Goal: Use online tool/utility: Utilize a website feature to perform a specific function

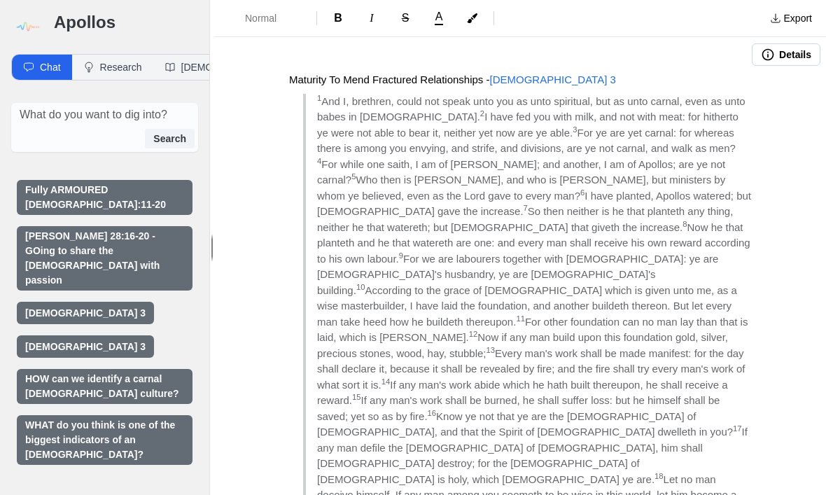
click at [34, 25] on img at bounding box center [27, 27] width 32 height 32
click at [33, 31] on img at bounding box center [27, 27] width 32 height 32
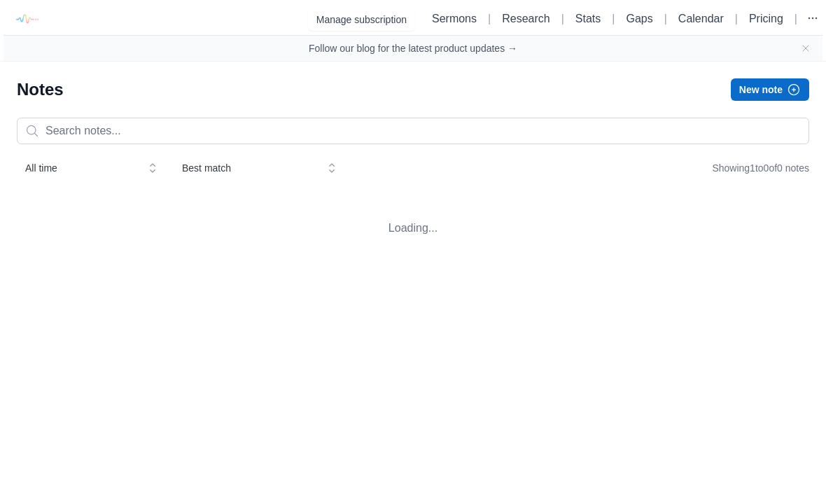
click at [32, 21] on img at bounding box center [27, 20] width 32 height 32
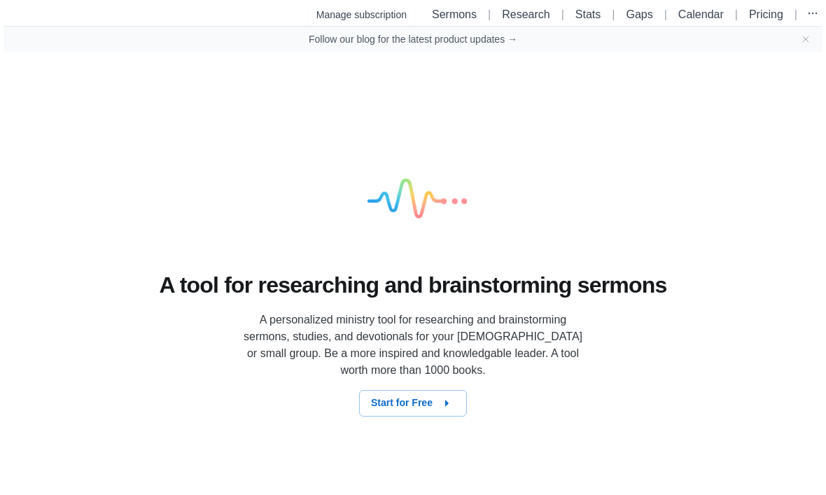
click at [449, 14] on link "Sermons" at bounding box center [454, 14] width 45 height 12
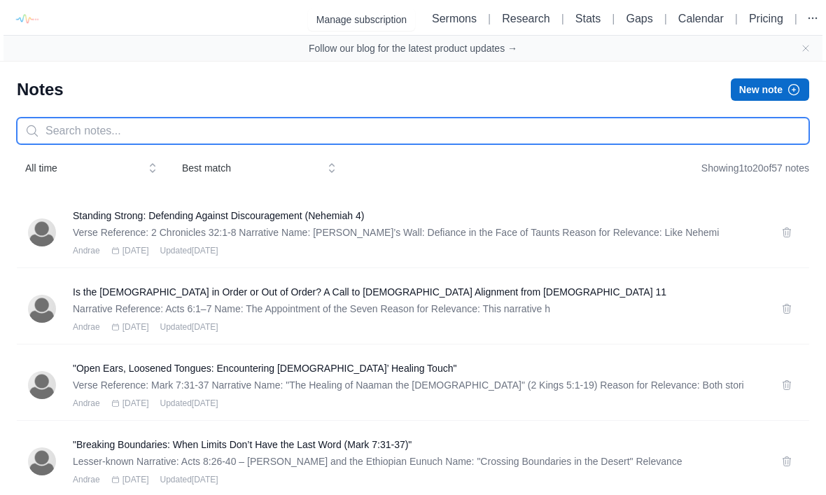
click at [134, 134] on input "text" at bounding box center [413, 131] width 793 height 27
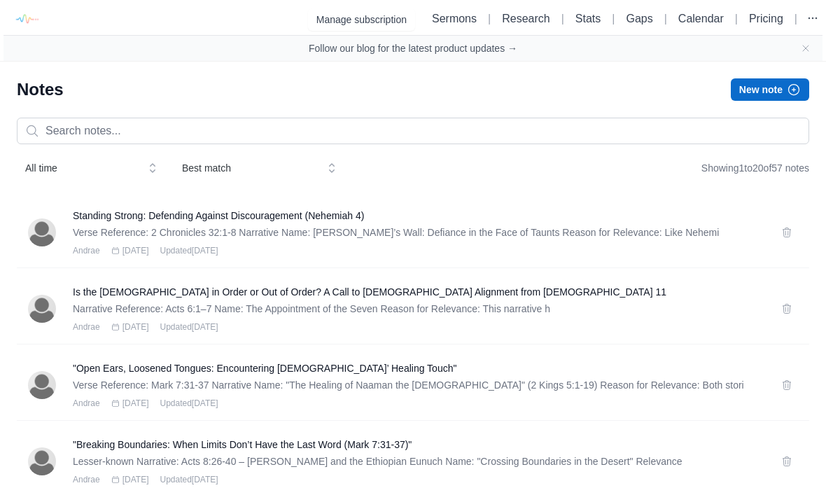
click at [732, 89] on button "New note" at bounding box center [770, 89] width 78 height 22
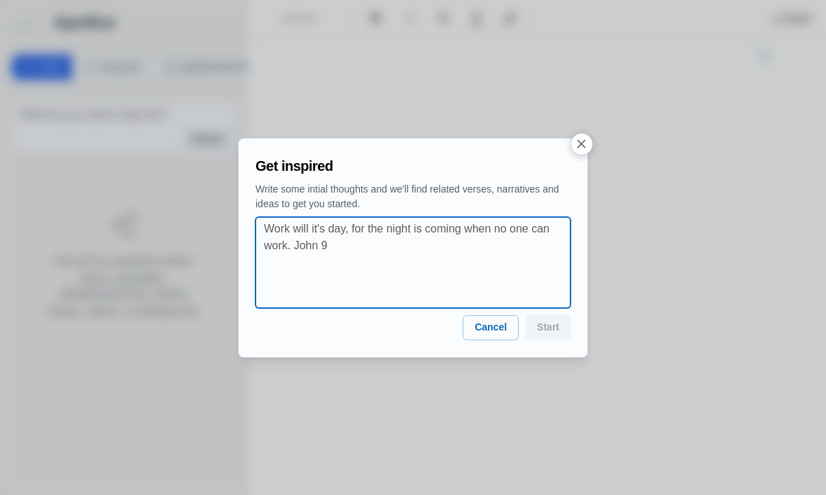
click at [347, 237] on textarea at bounding box center [417, 263] width 307 height 84
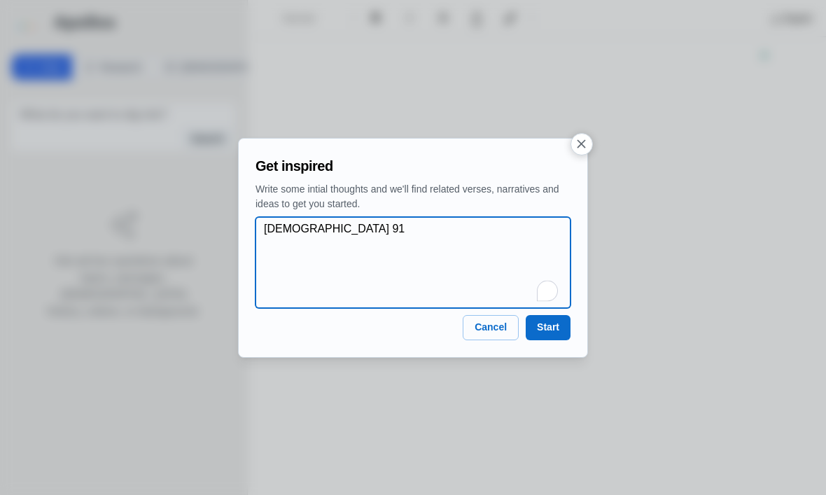
type textarea "[DEMOGRAPHIC_DATA] 91"
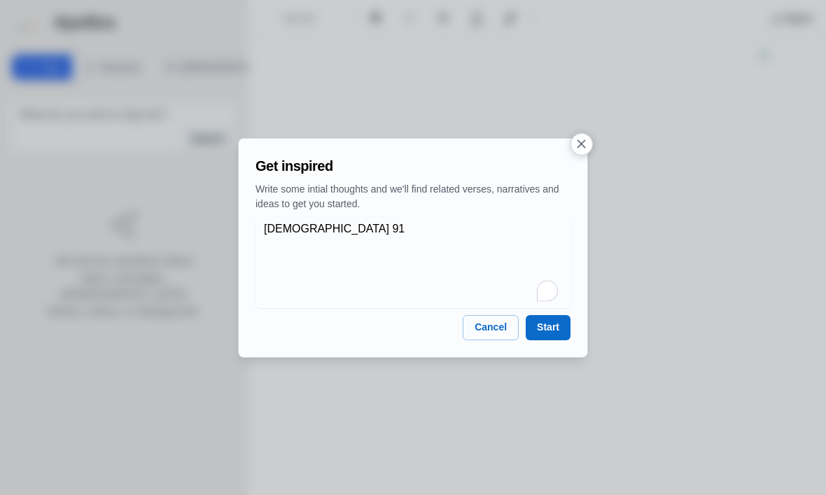
click at [531, 330] on button "Start" at bounding box center [548, 327] width 45 height 25
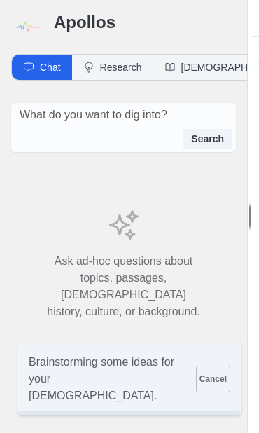
click at [145, 134] on div "Search" at bounding box center [124, 139] width 218 height 20
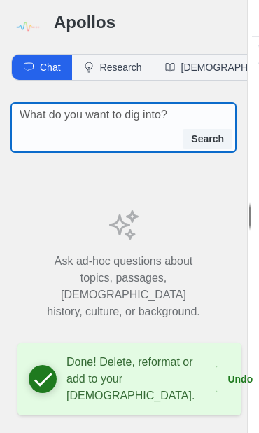
click at [127, 114] on textarea at bounding box center [128, 114] width 216 height 17
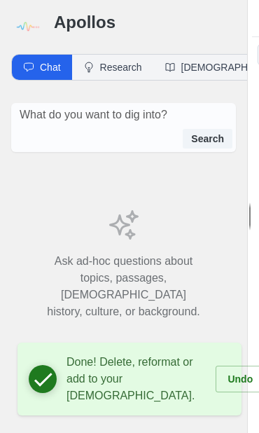
click at [216, 377] on button "Undo" at bounding box center [240, 378] width 49 height 27
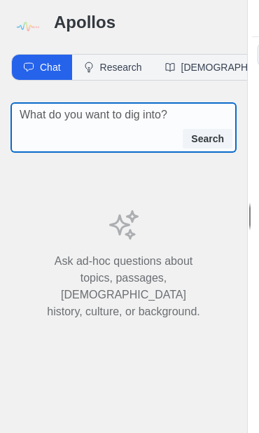
click at [109, 122] on textarea at bounding box center [128, 114] width 216 height 17
type textarea "[DEMOGRAPHIC_DATA] 91"
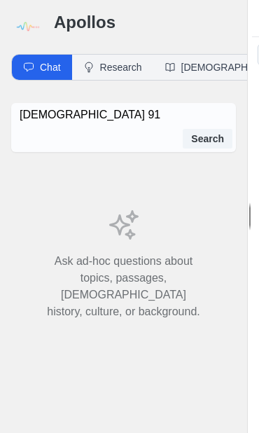
click at [219, 140] on button "Search" at bounding box center [208, 139] width 50 height 20
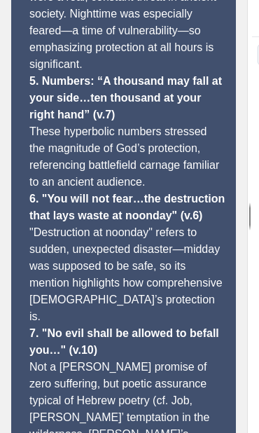
scroll to position [1012, 0]
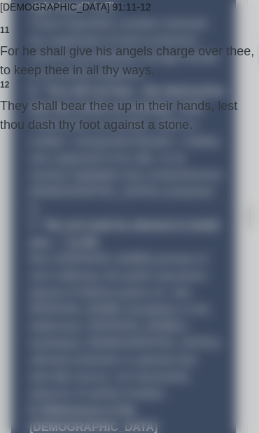
click at [238, 256] on div at bounding box center [129, 216] width 259 height 433
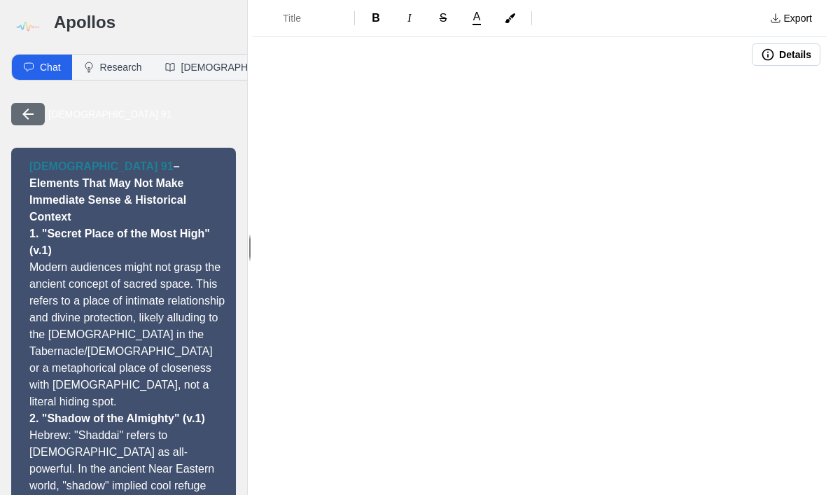
scroll to position [0, 0]
click at [116, 58] on button "Research" at bounding box center [112, 67] width 81 height 25
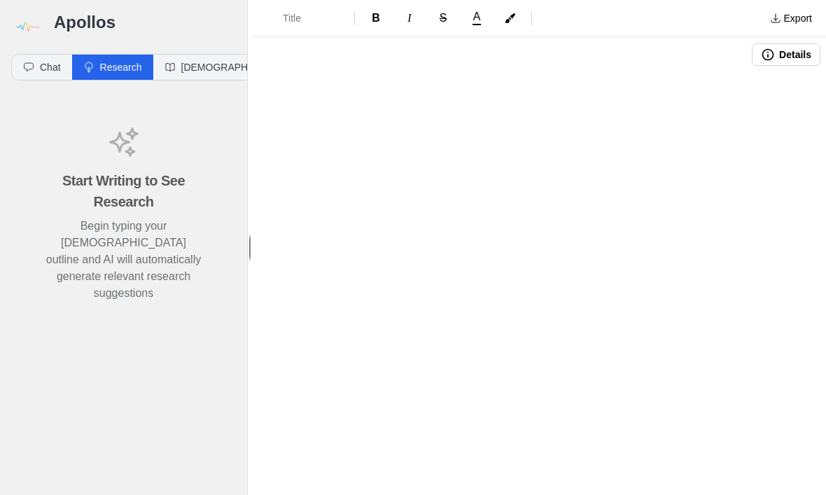
click at [107, 64] on button "Research" at bounding box center [112, 67] width 81 height 25
click at [200, 72] on button "[DEMOGRAPHIC_DATA]" at bounding box center [227, 67] width 149 height 25
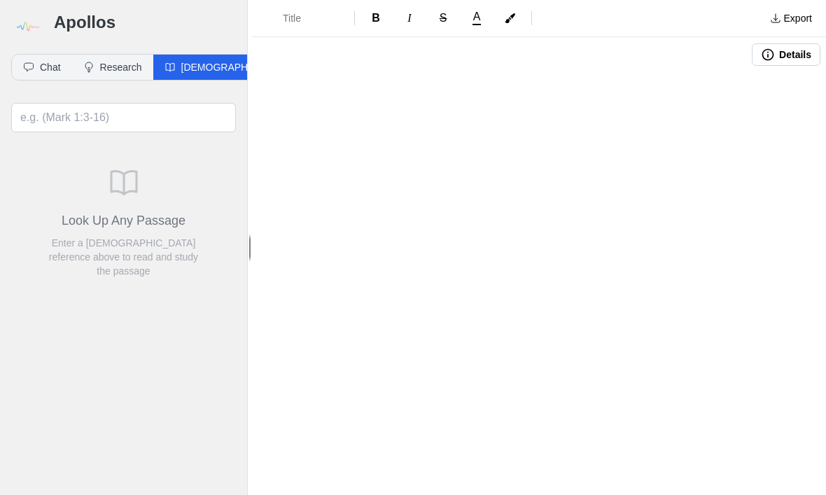
click at [122, 71] on button "Research" at bounding box center [112, 67] width 81 height 25
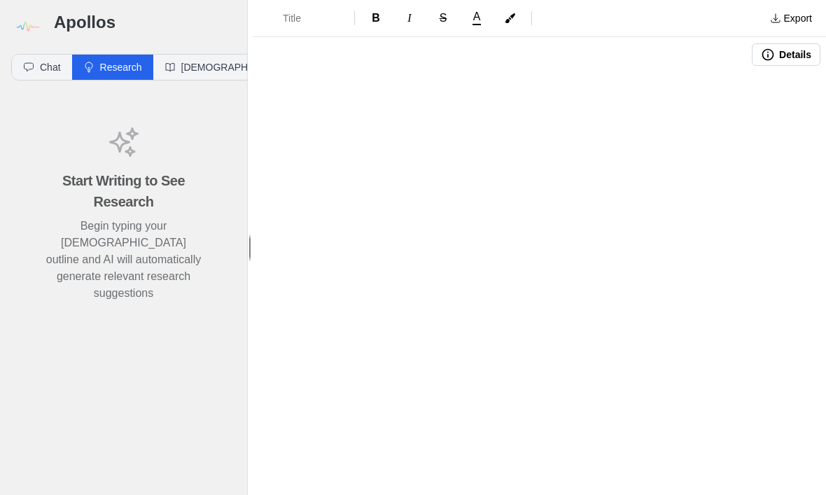
click at [21, 31] on img at bounding box center [27, 27] width 32 height 32
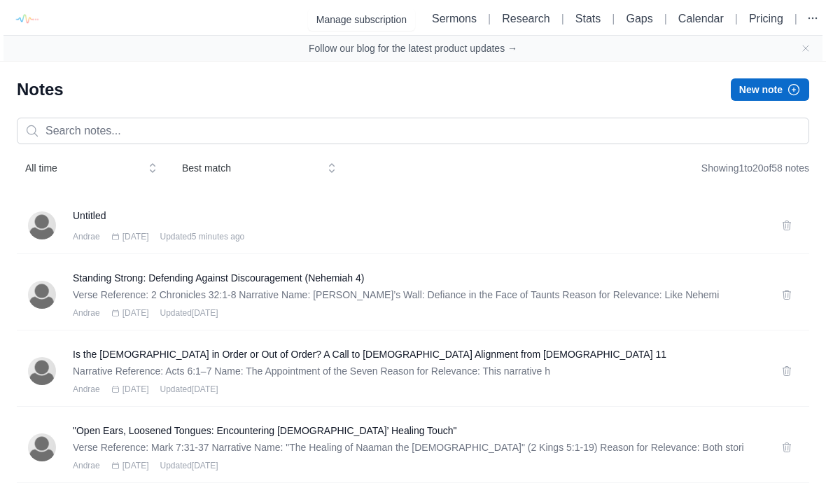
click at [780, 228] on button at bounding box center [787, 225] width 22 height 22
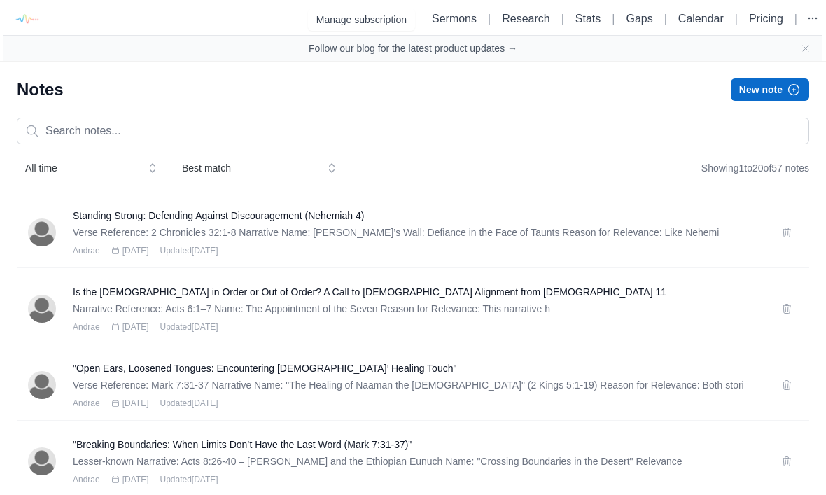
click at [755, 85] on button "New note" at bounding box center [770, 89] width 78 height 22
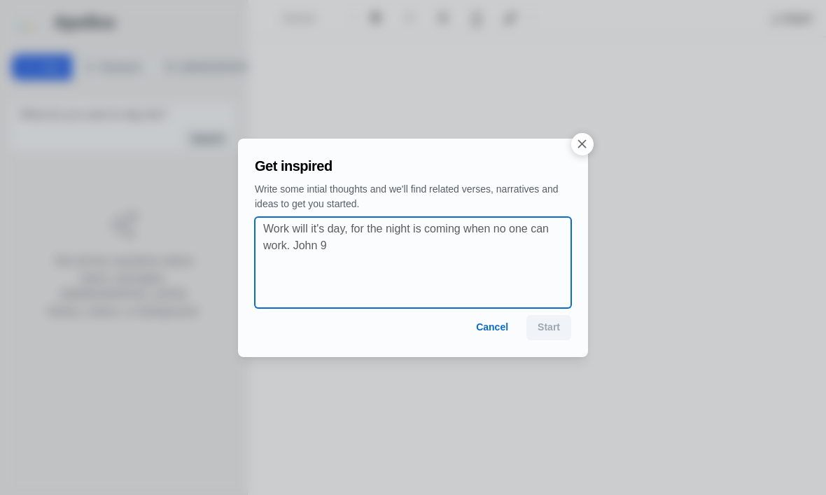
click at [503, 252] on textarea at bounding box center [417, 263] width 308 height 84
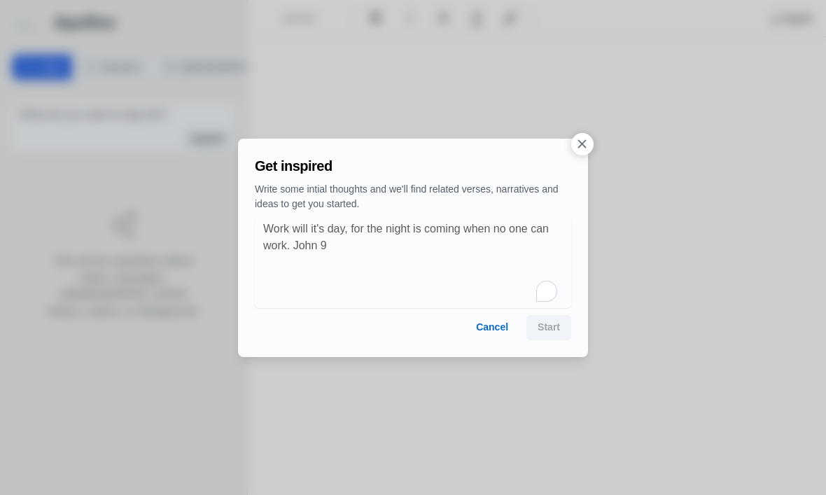
click at [582, 146] on icon "button" at bounding box center [582, 144] width 15 height 15
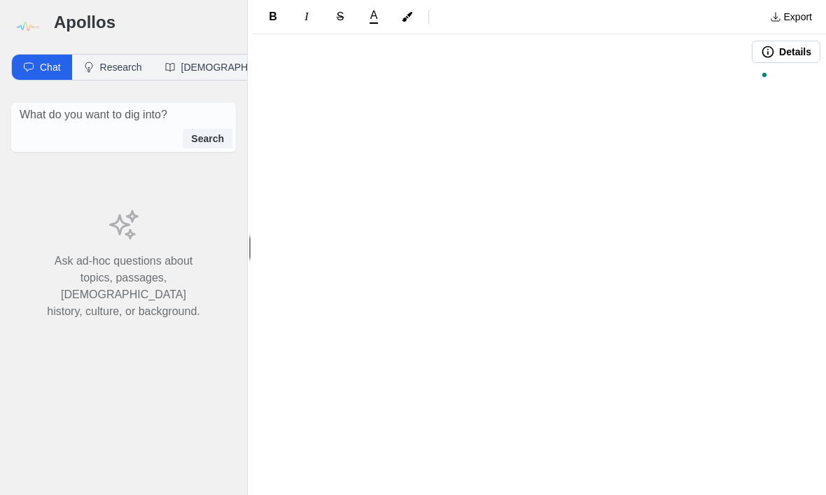
click at [32, 27] on img at bounding box center [27, 27] width 32 height 32
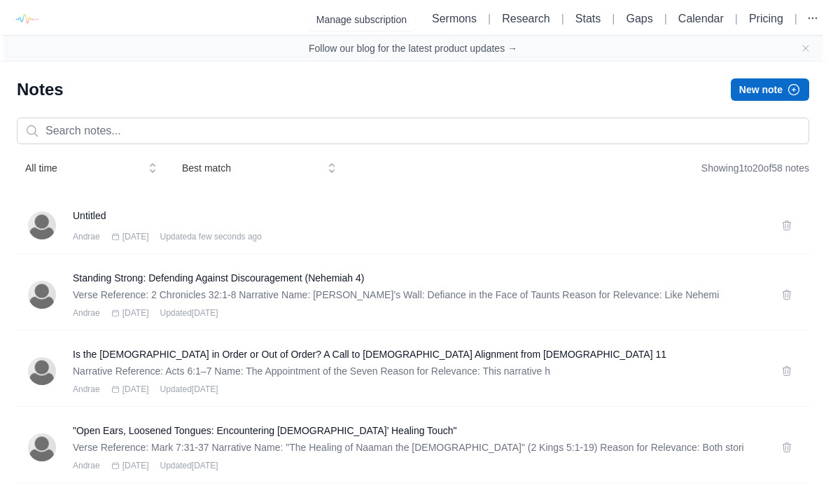
click at [515, 20] on link "Research" at bounding box center [526, 19] width 48 height 12
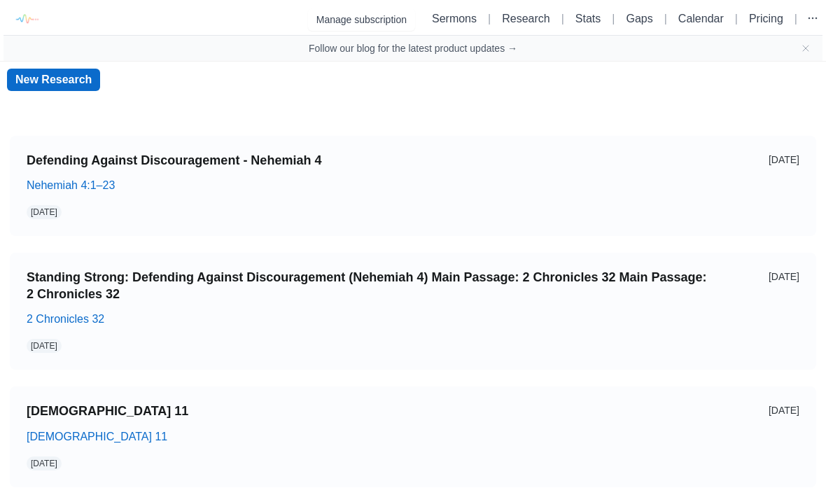
click at [53, 89] on link "New Research" at bounding box center [53, 80] width 93 height 22
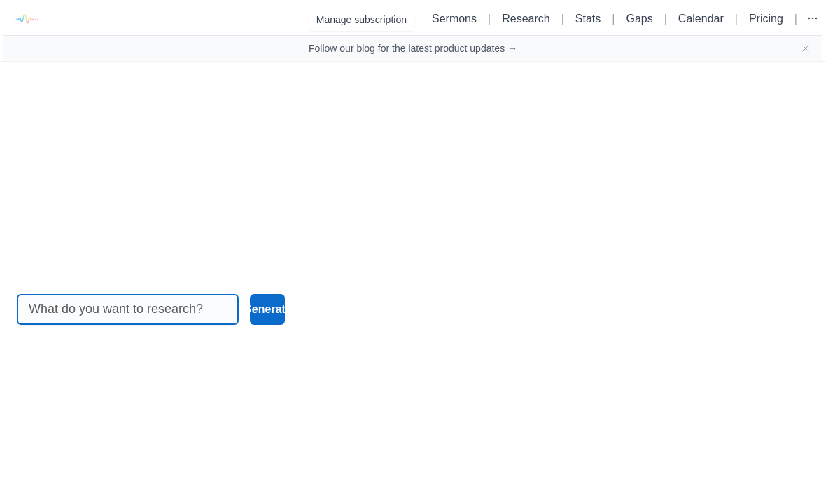
click at [193, 324] on input at bounding box center [128, 309] width 198 height 29
type input "[DEMOGRAPHIC_DATA] 91"
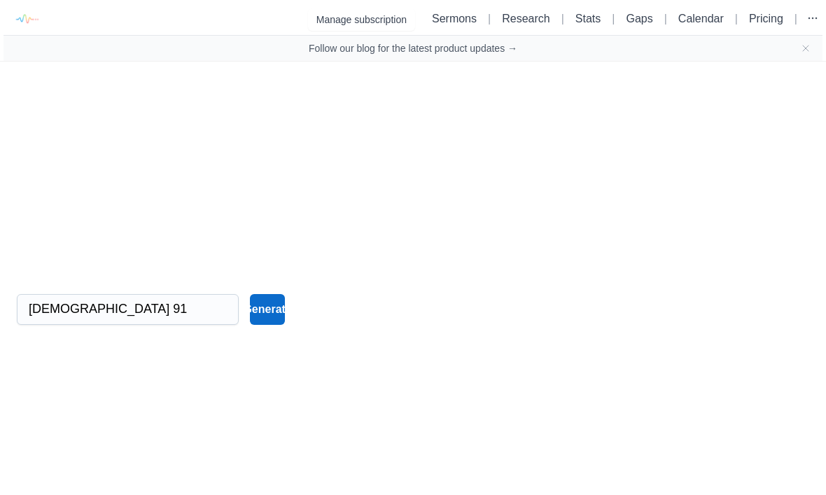
click at [270, 325] on button "Generate" at bounding box center [268, 309] width 36 height 31
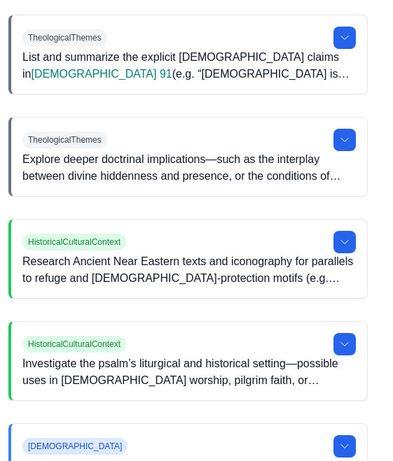
scroll to position [564, 8]
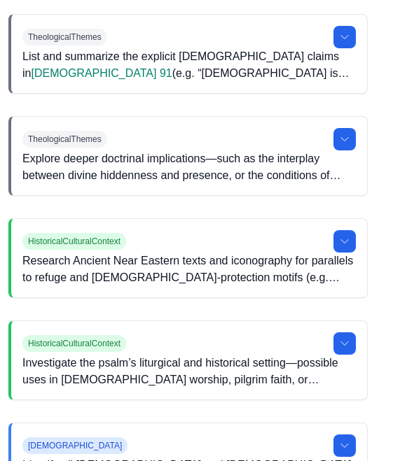
click at [350, 347] on button at bounding box center [344, 344] width 22 height 22
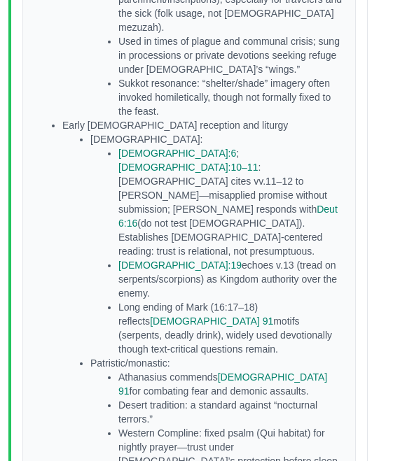
scroll to position [1728, 8]
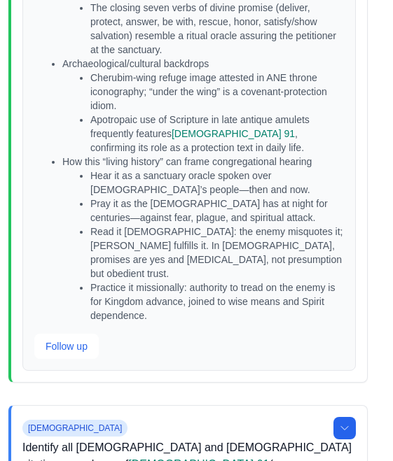
click at [347, 424] on icon at bounding box center [344, 429] width 11 height 11
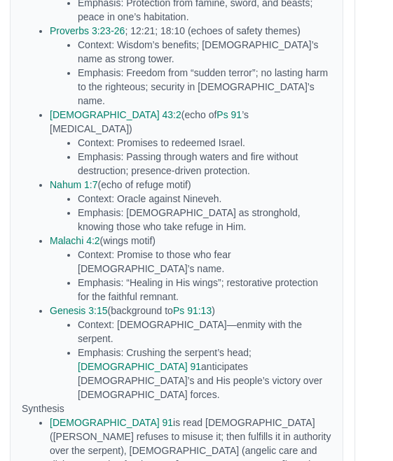
scroll to position [4337, 21]
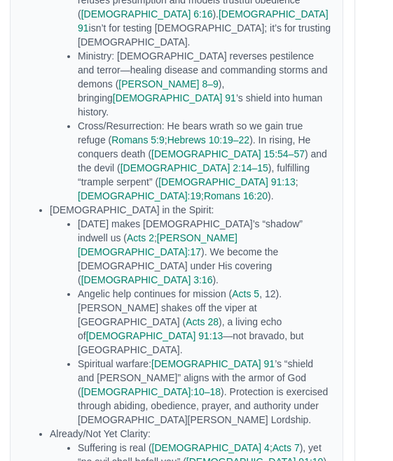
scroll to position [5802, 21]
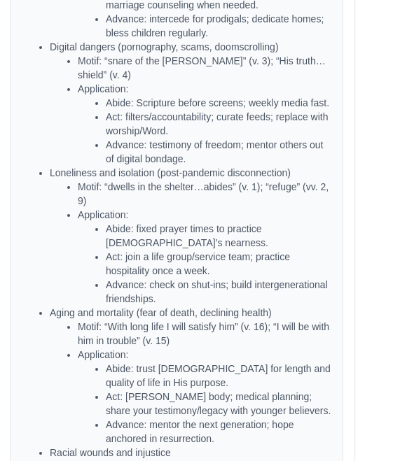
scroll to position [7731, 21]
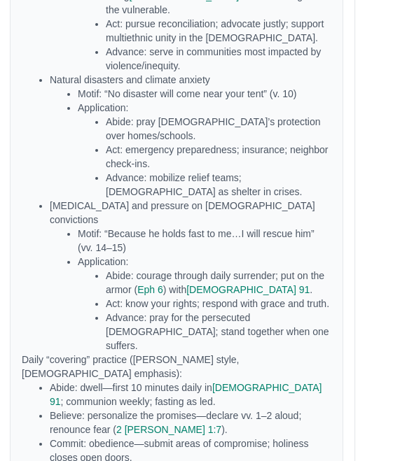
scroll to position [8106, 21]
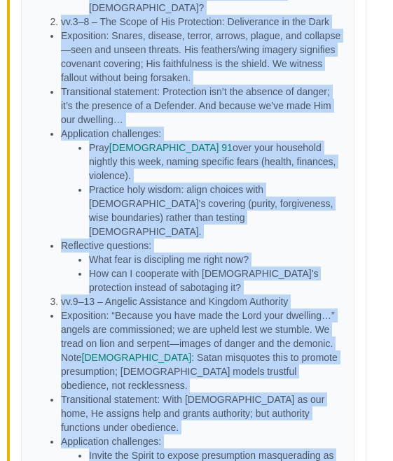
scroll to position [9736, 10]
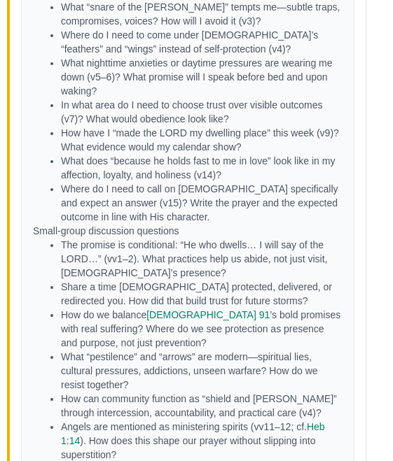
scroll to position [11202, 10]
